Goal: Contribute content

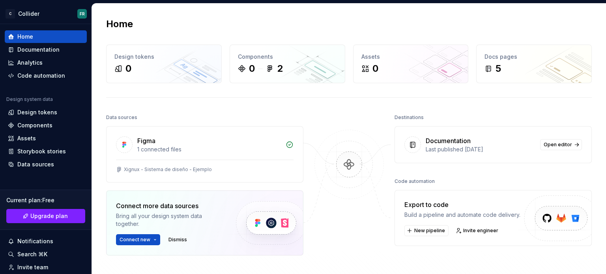
click at [279, 162] on div "Xignux - Sistema de diseño - Ejemplo" at bounding box center [204, 171] width 196 height 22
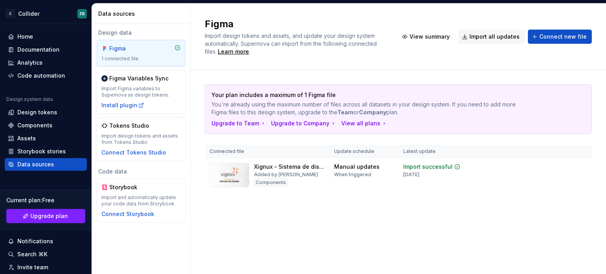
click at [193, 71] on div "Your plan includes a maximum of 1 Figma file You're already using the maximum n…" at bounding box center [397, 146] width 415 height 152
click at [56, 104] on div "Design system data" at bounding box center [46, 100] width 82 height 9
click at [33, 45] on div "Documentation" at bounding box center [46, 49] width 82 height 13
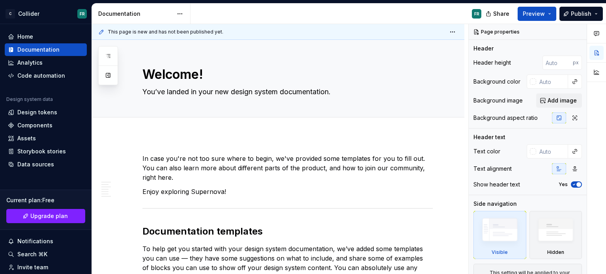
type textarea "*"
